Goal: Task Accomplishment & Management: Use online tool/utility

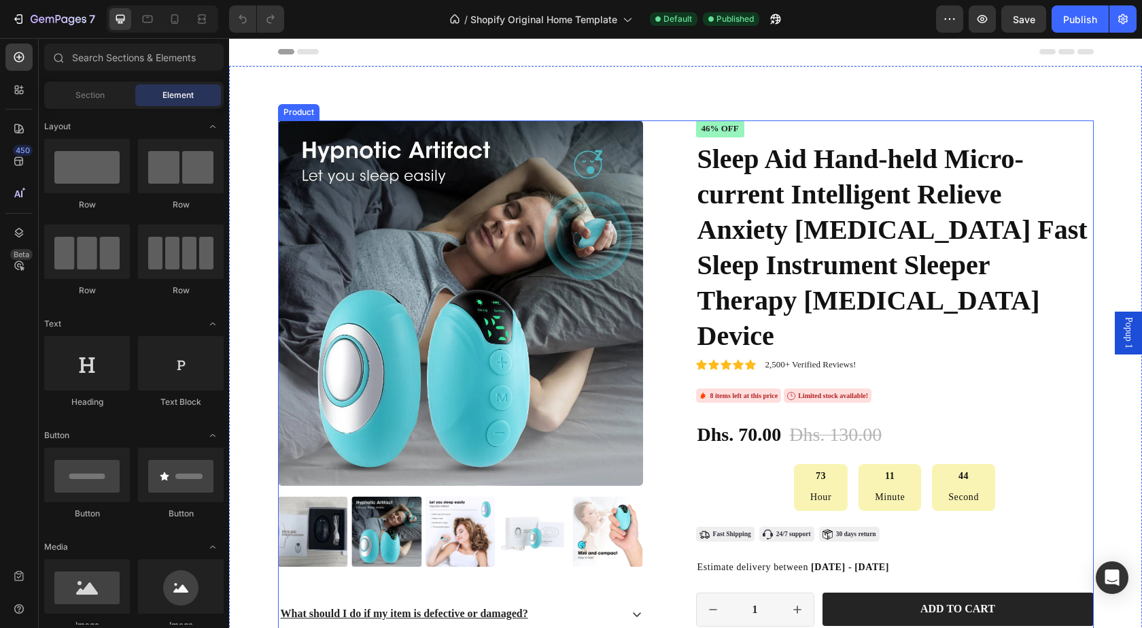
click at [678, 529] on div "Product Images What should I do if my item is defective or damaged? Shipping Ca…" at bounding box center [686, 435] width 816 height 630
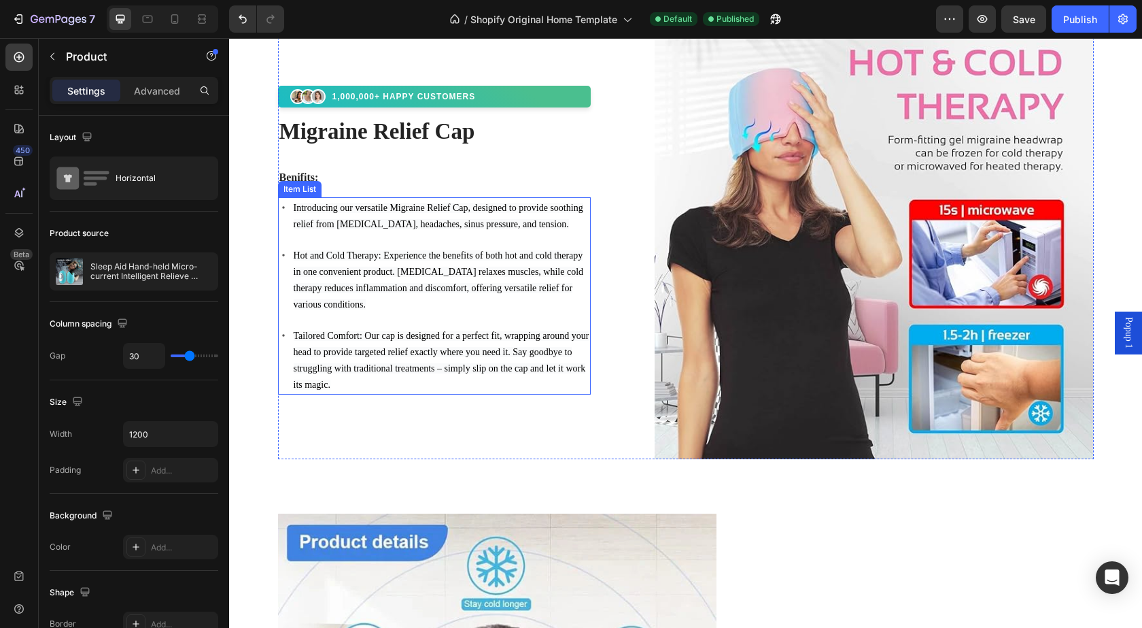
scroll to position [1224, 0]
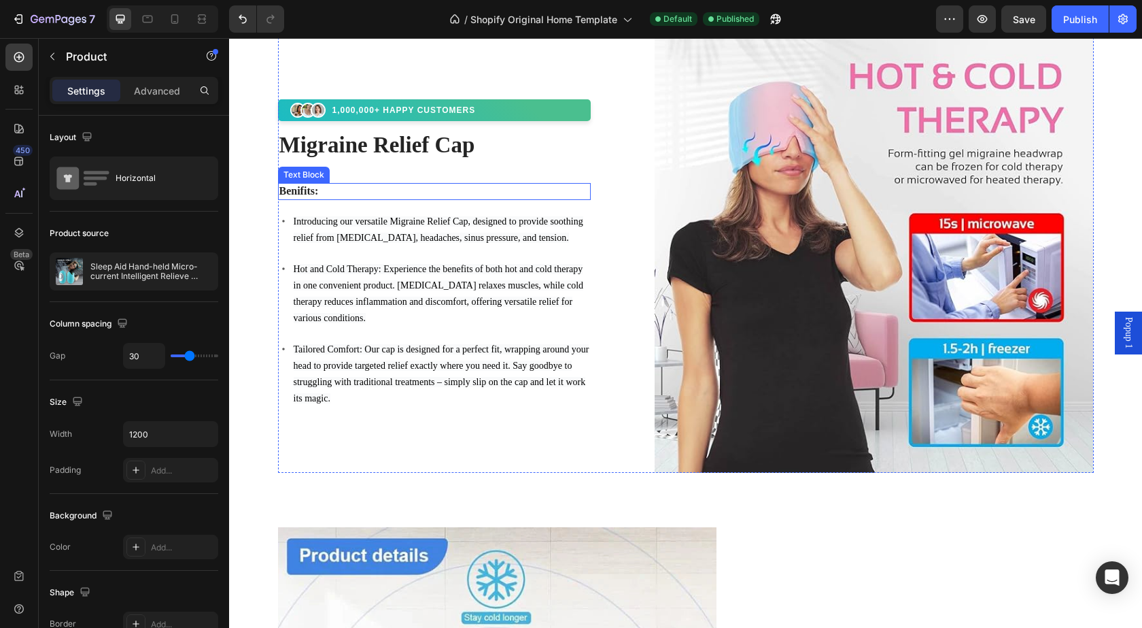
click at [302, 190] on p "Benifits:" at bounding box center [434, 191] width 311 height 14
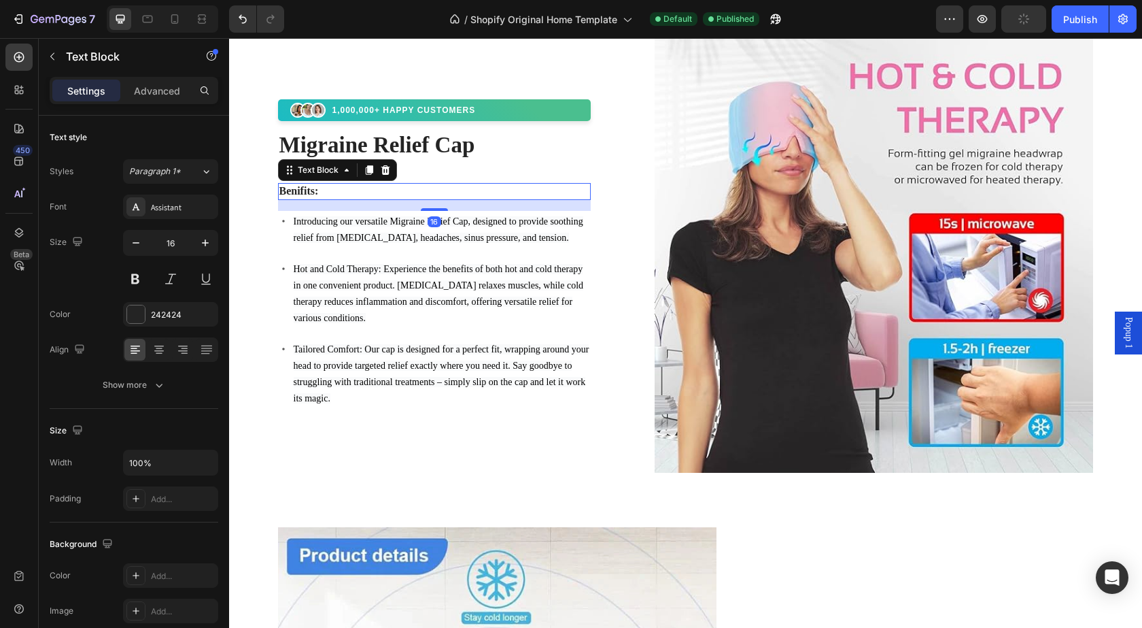
click at [306, 191] on p "Benifits:" at bounding box center [434, 191] width 311 height 14
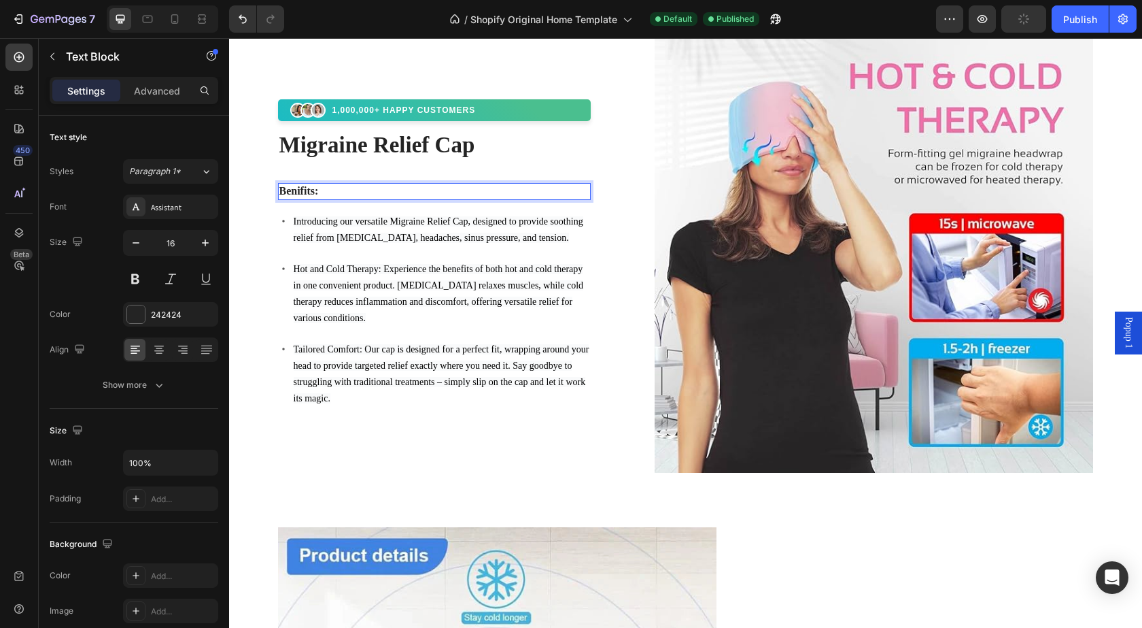
click at [309, 192] on p "Benifits:" at bounding box center [434, 191] width 311 height 14
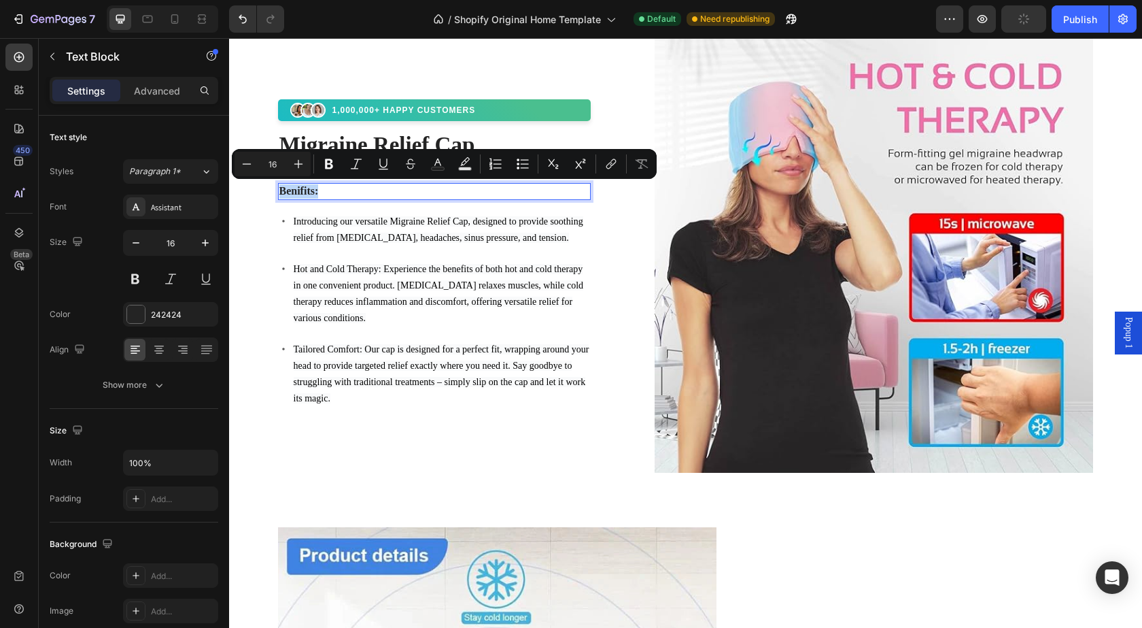
drag, startPoint x: 309, startPoint y: 192, endPoint x: 294, endPoint y: 190, distance: 14.4
click at [294, 190] on p "Benifits:" at bounding box center [434, 191] width 311 height 14
click at [313, 191] on p "Benifits:" at bounding box center [434, 191] width 311 height 14
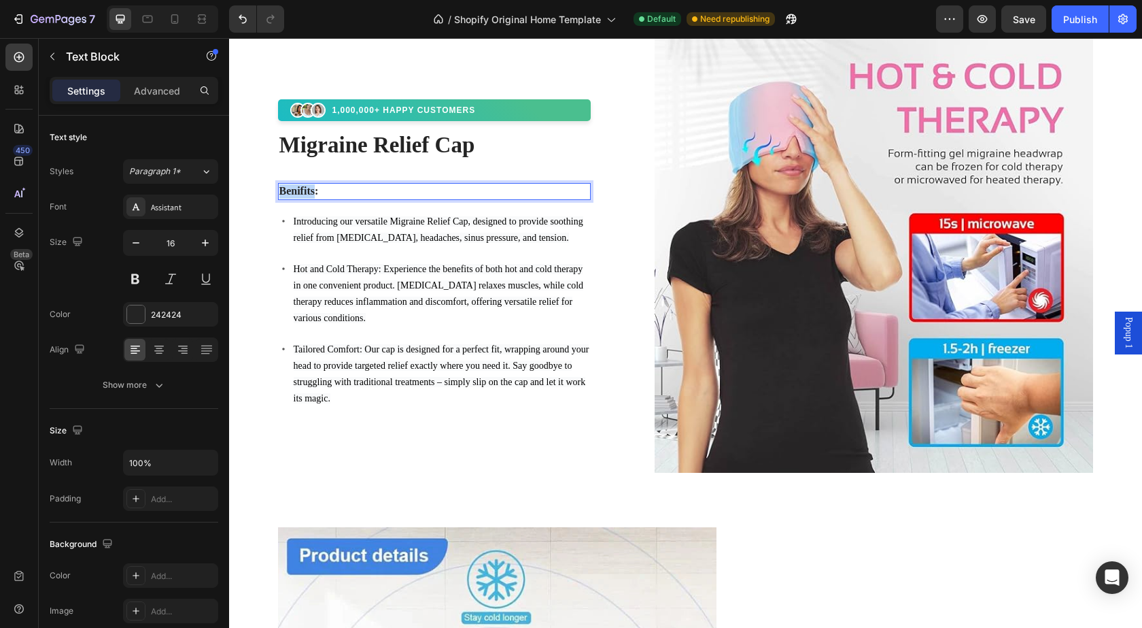
drag, startPoint x: 309, startPoint y: 192, endPoint x: 273, endPoint y: 190, distance: 35.4
click at [278, 190] on div "Benifits:" at bounding box center [434, 191] width 313 height 17
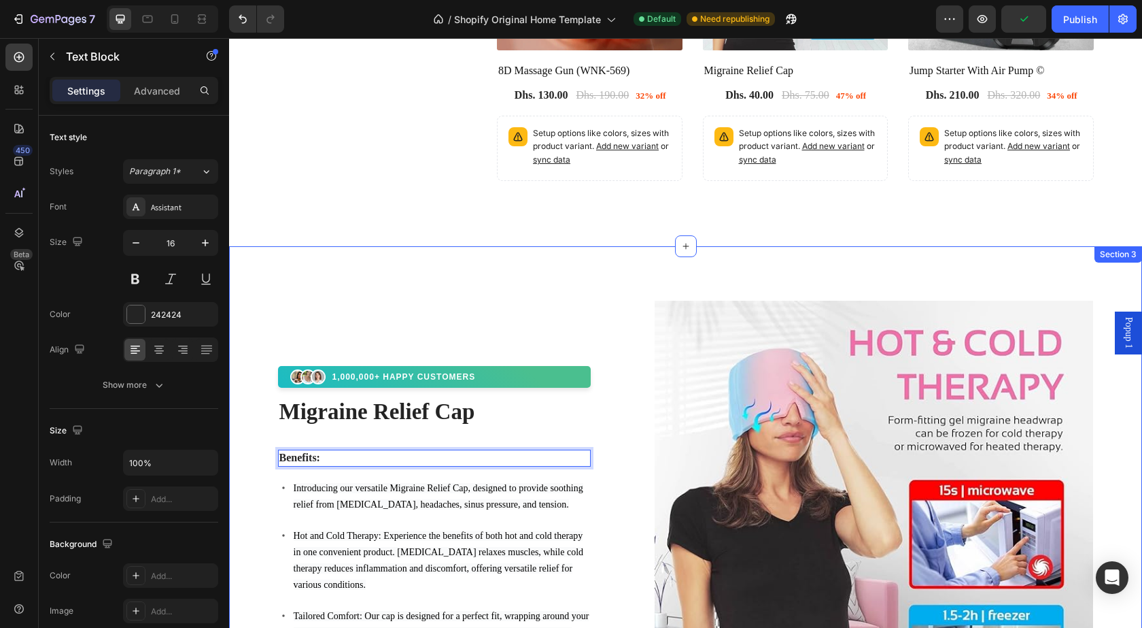
scroll to position [952, 0]
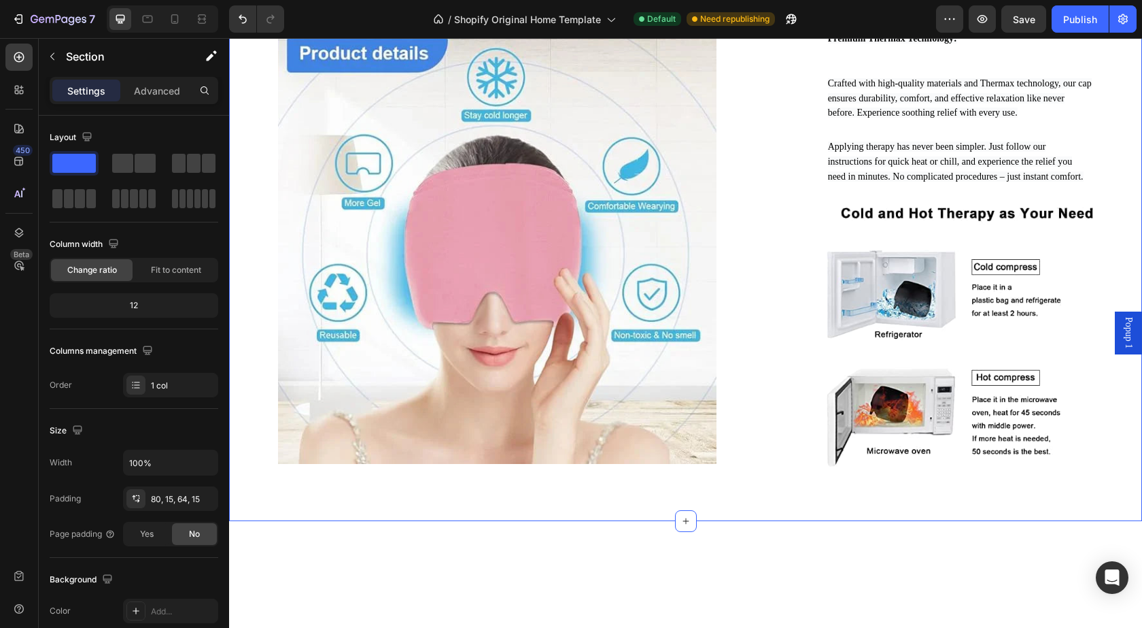
scroll to position [1496, 0]
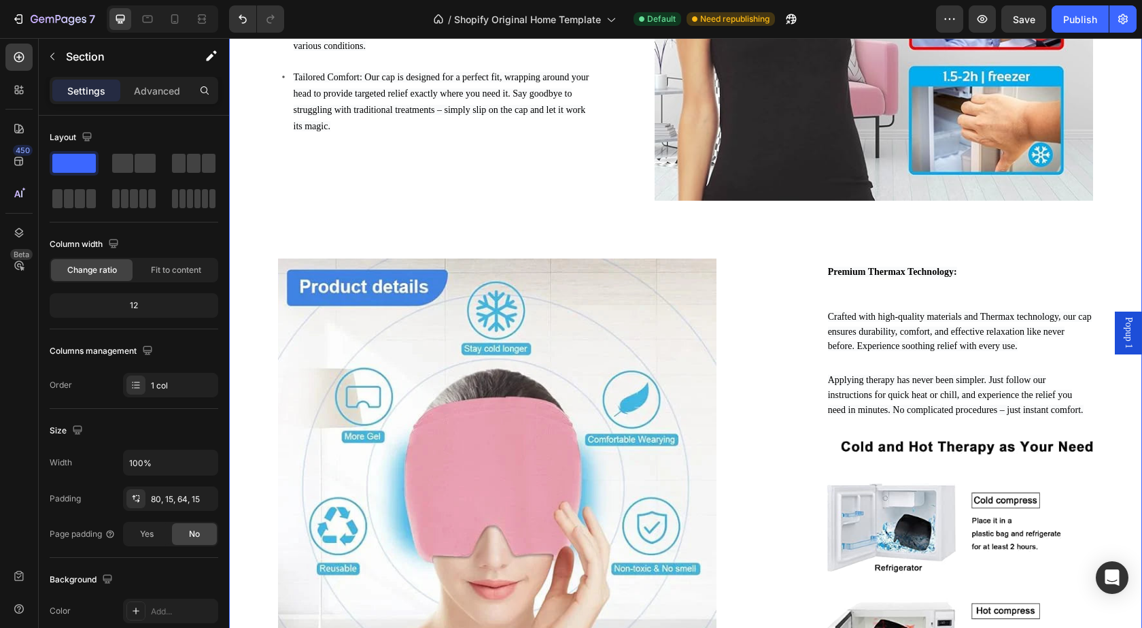
click at [850, 234] on div "1,000,000+ HAPPY CUSTOMERS Custom Code Migraine Relief Cap Heading Benefits: Te…" at bounding box center [685, 236] width 893 height 949
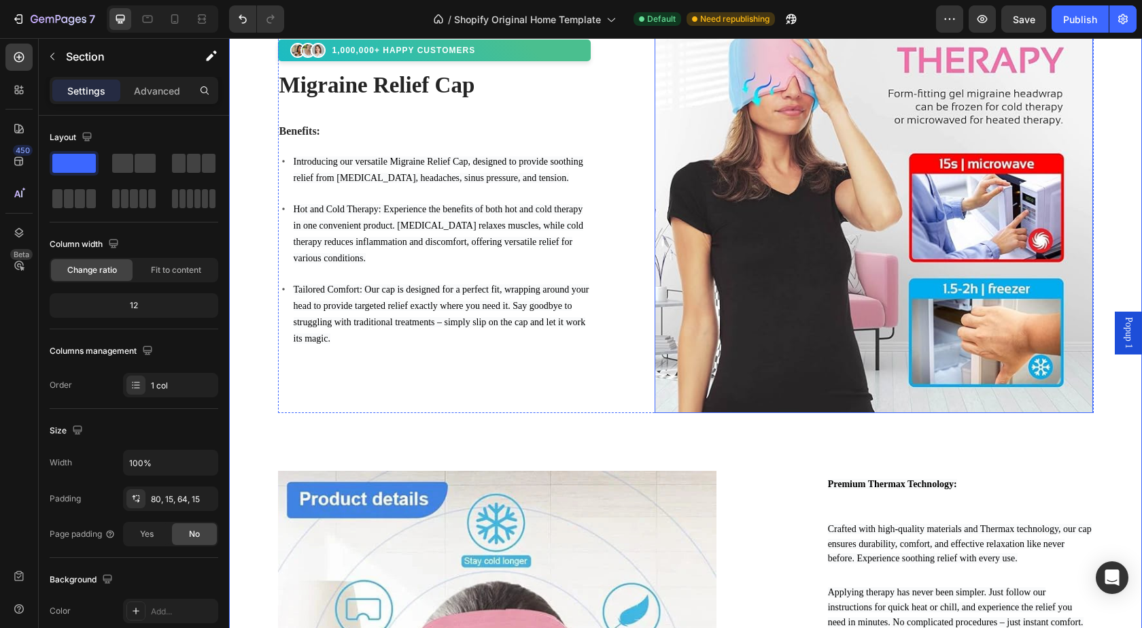
scroll to position [1292, 0]
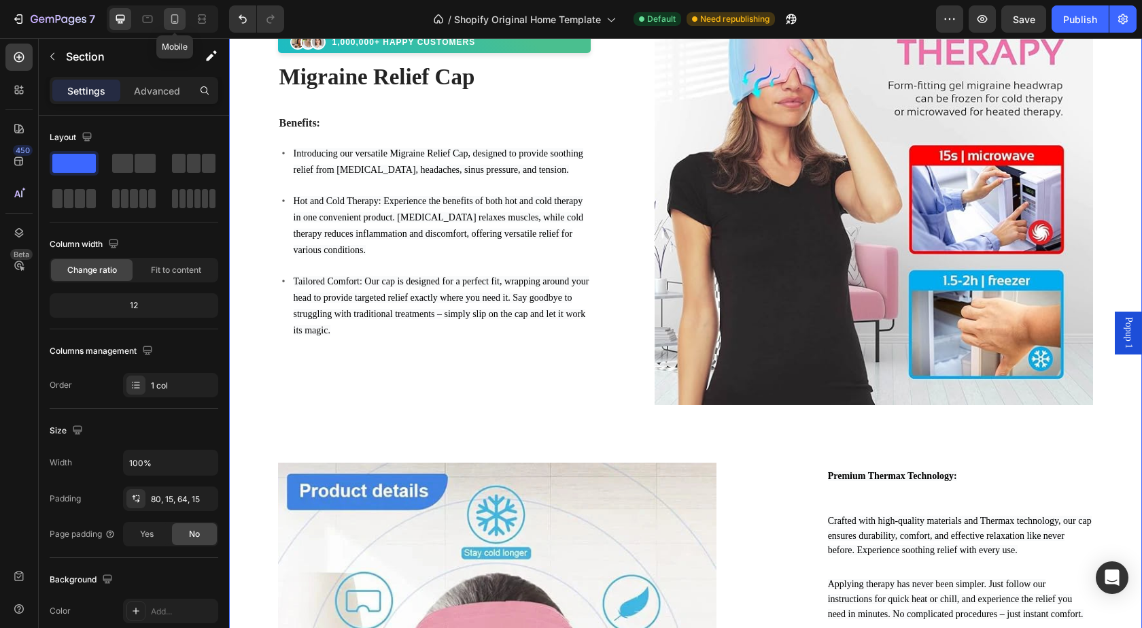
click at [175, 16] on icon at bounding box center [175, 19] width 14 height 14
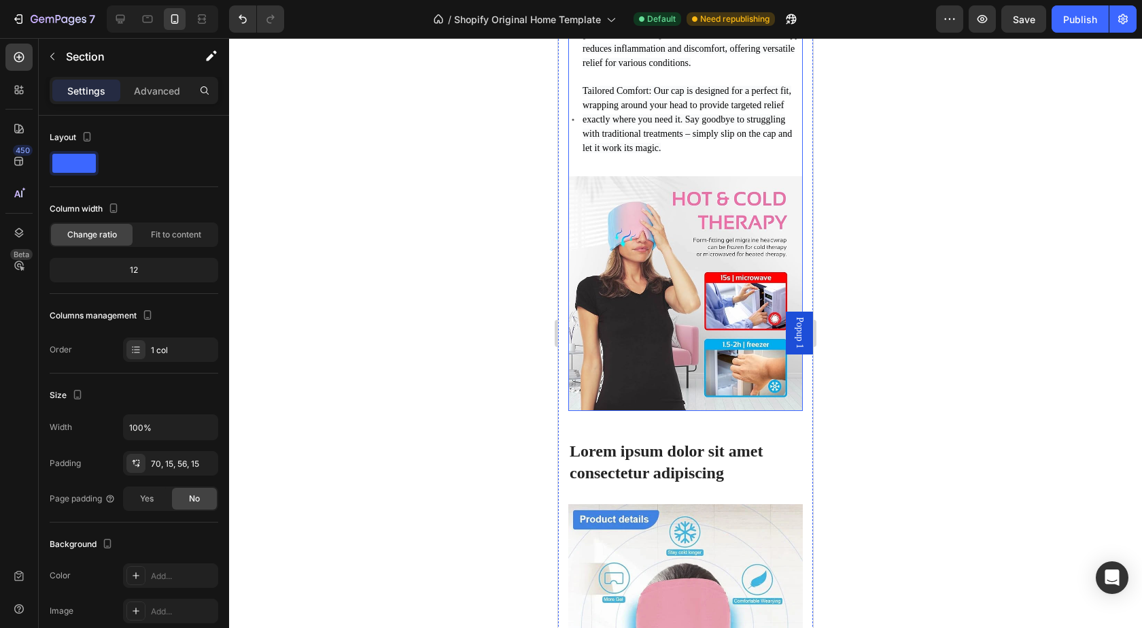
scroll to position [1446, 0]
click at [660, 444] on h2 "Lorem ipsum dolor sit amet consectetur adipiscing" at bounding box center [685, 461] width 235 height 45
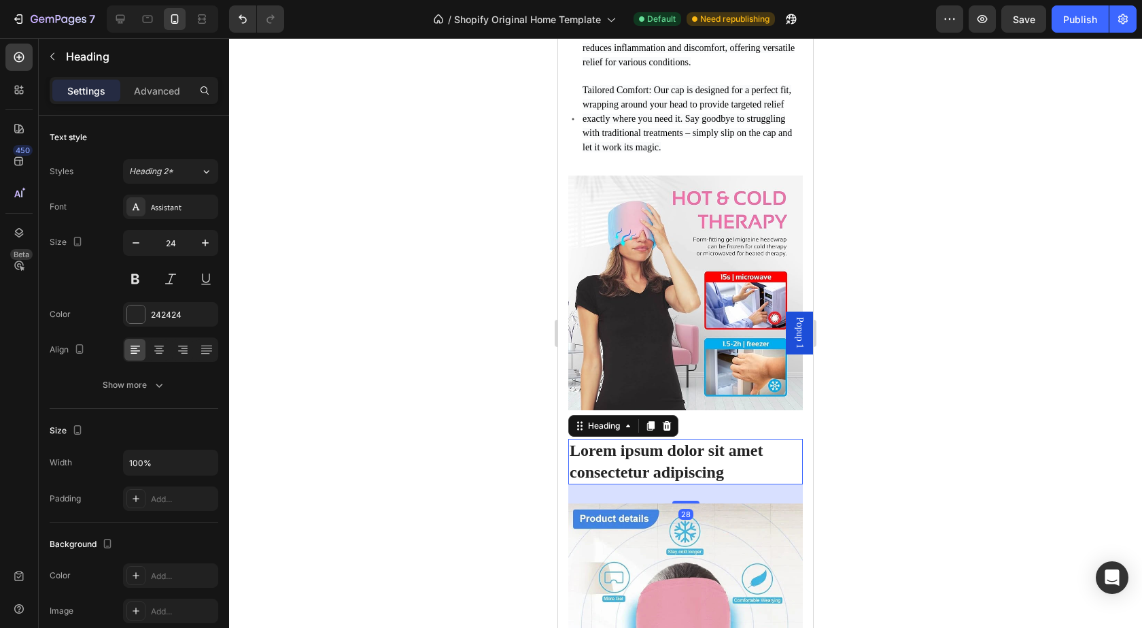
click at [666, 418] on div at bounding box center [667, 426] width 16 height 16
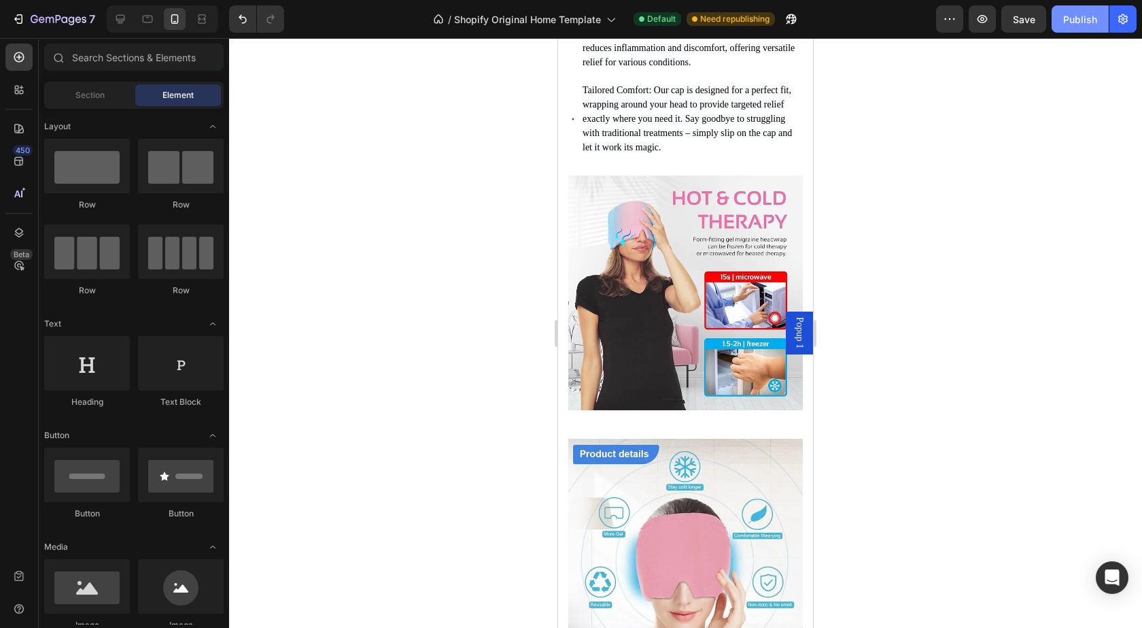
click at [1094, 24] on div "Publish" at bounding box center [1081, 19] width 34 height 14
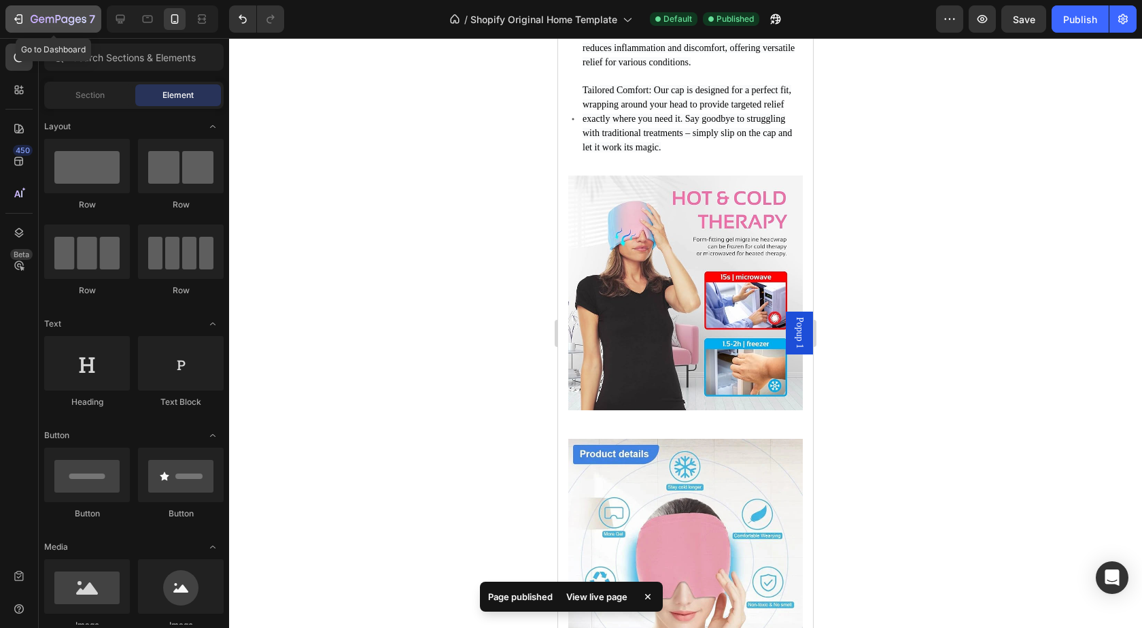
click at [18, 25] on icon "button" at bounding box center [19, 19] width 14 height 14
